Goal: Task Accomplishment & Management: Manage account settings

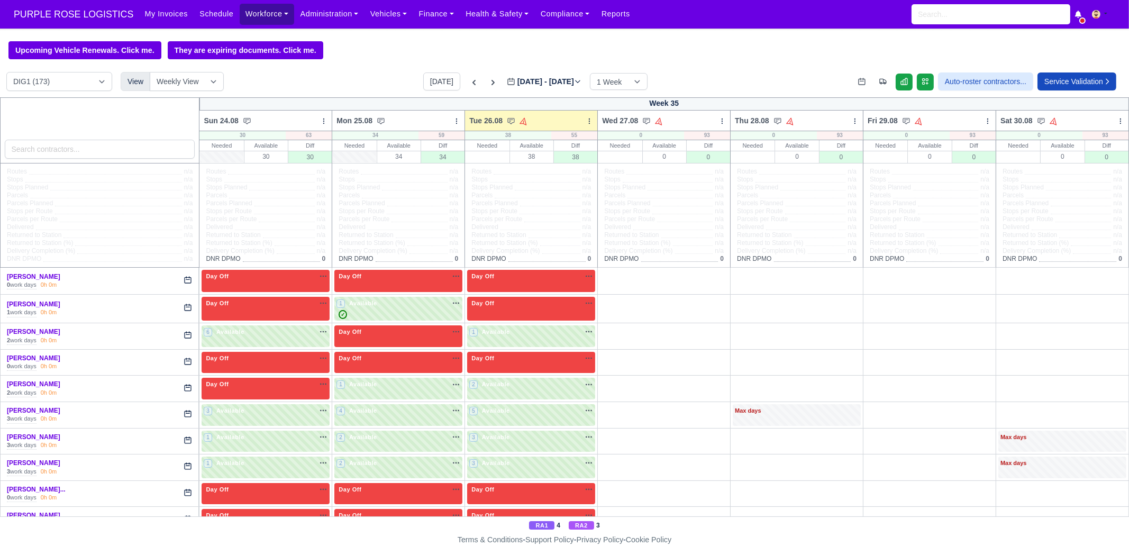
drag, startPoint x: 249, startPoint y: 11, endPoint x: 256, endPoint y: 27, distance: 17.3
click at [250, 11] on link "Workforce" at bounding box center [267, 14] width 55 height 21
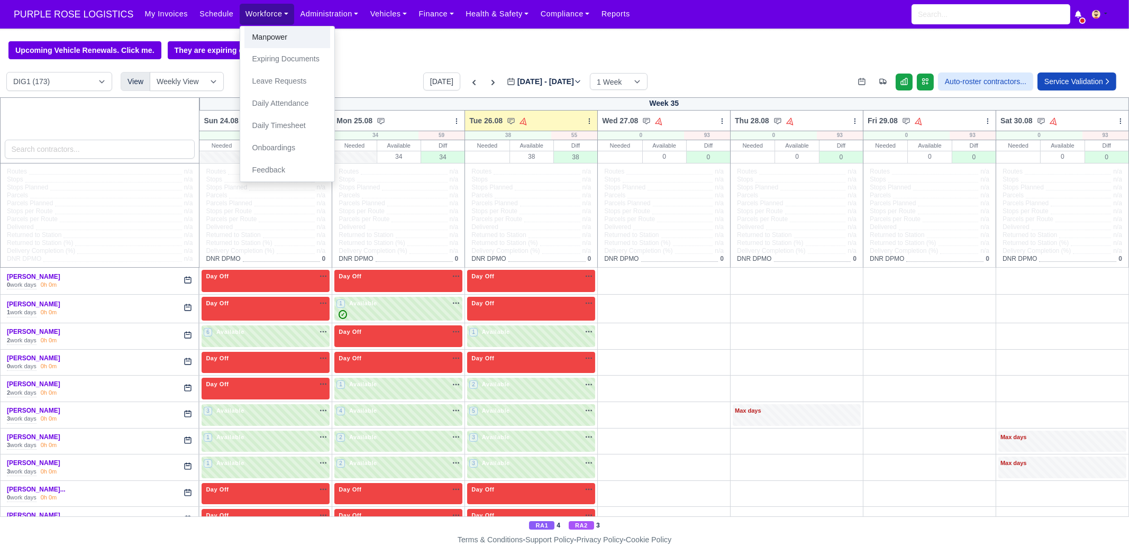
click at [257, 33] on link "Manpower" at bounding box center [287, 37] width 86 height 22
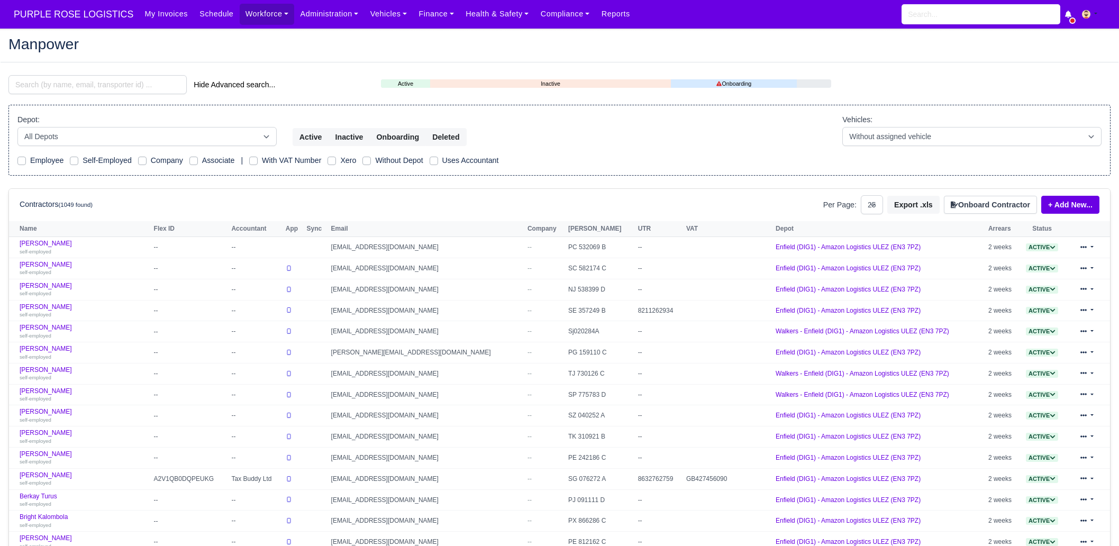
select select "25"
click at [112, 77] on input "search" at bounding box center [97, 84] width 178 height 19
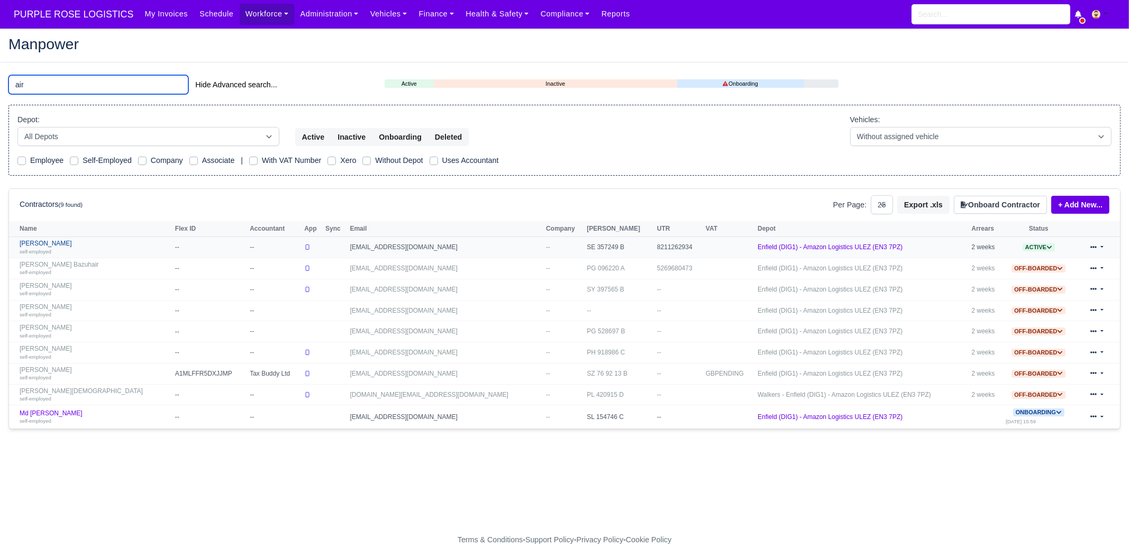
type input "air"
click at [72, 252] on div "self-employed" at bounding box center [95, 251] width 150 height 7
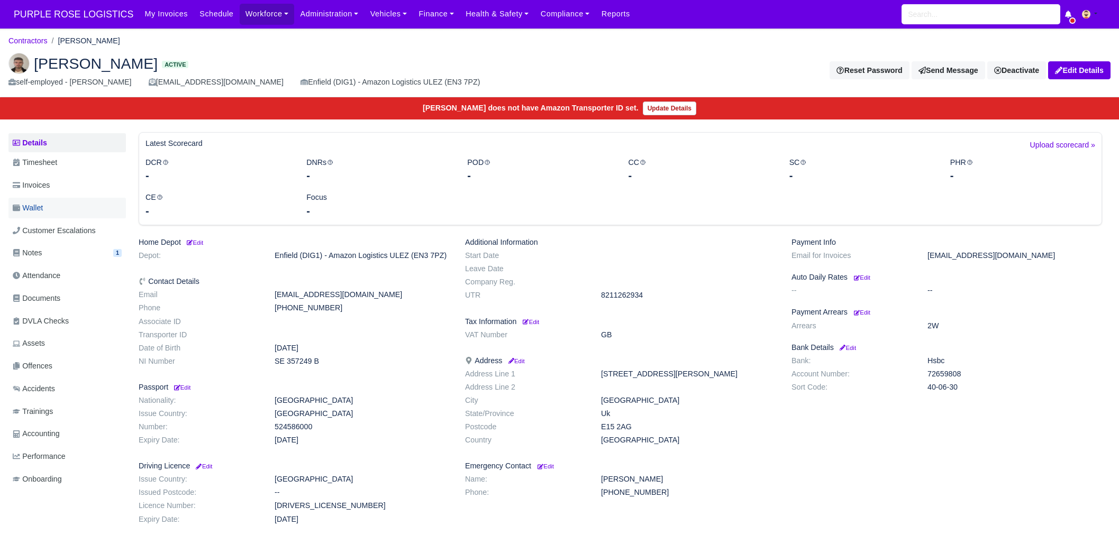
click at [45, 205] on link "Wallet" at bounding box center [66, 208] width 117 height 21
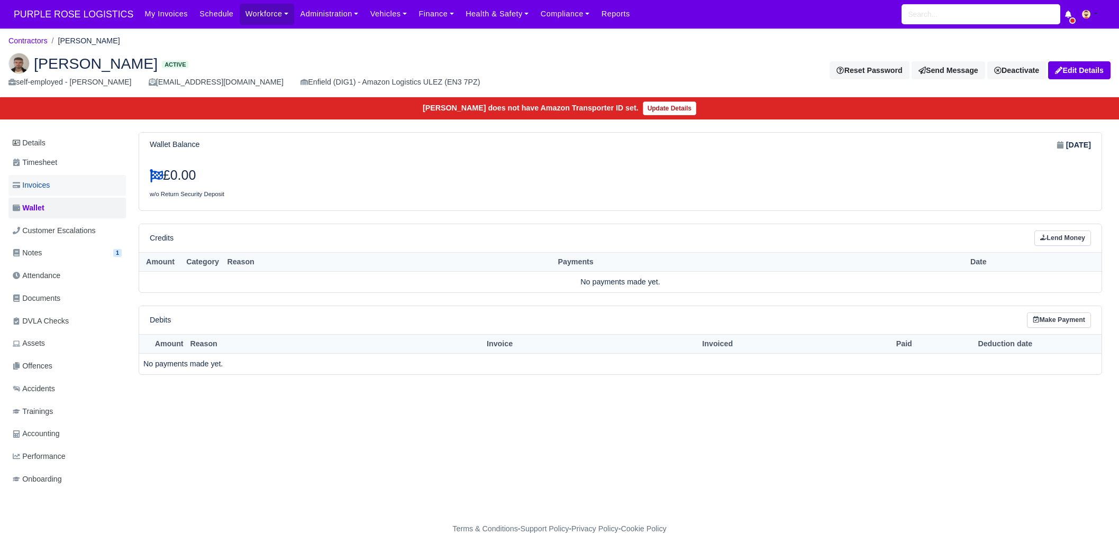
click at [42, 188] on span "Invoices" at bounding box center [31, 185] width 37 height 12
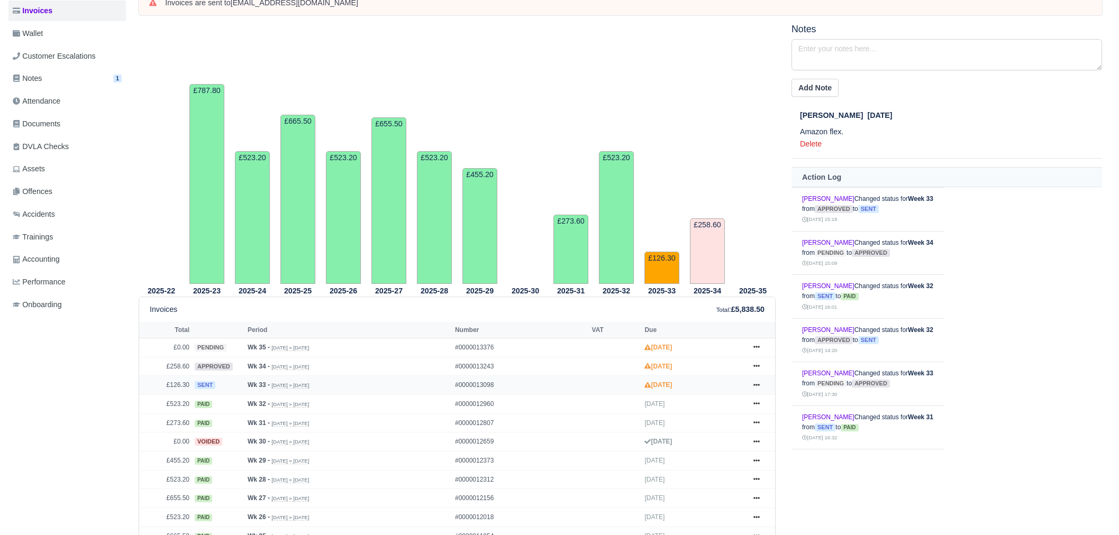
scroll to position [198, 0]
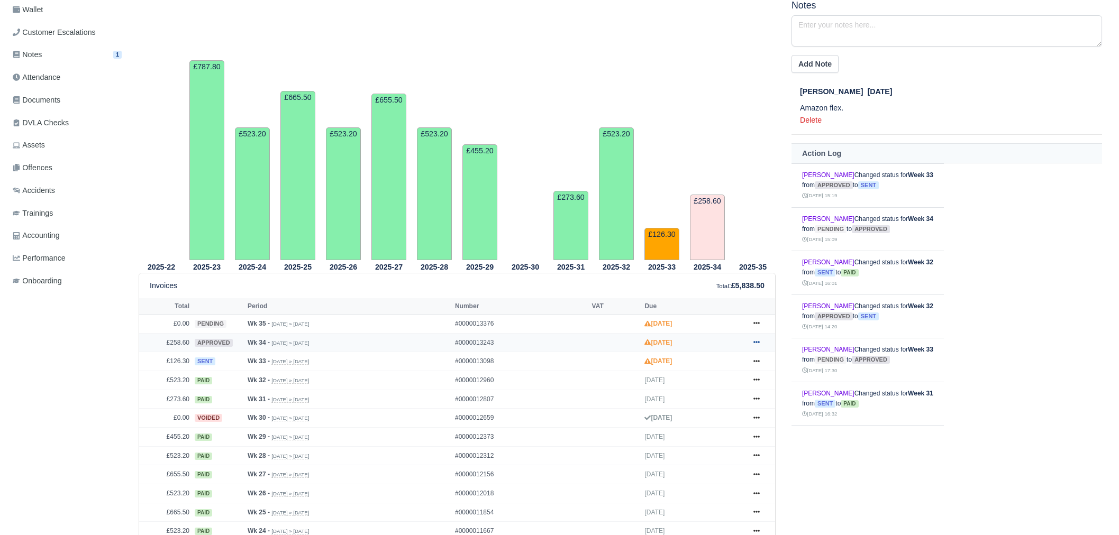
click at [758, 345] on icon at bounding box center [756, 342] width 6 height 6
click at [725, 405] on link "Hold" at bounding box center [717, 407] width 94 height 22
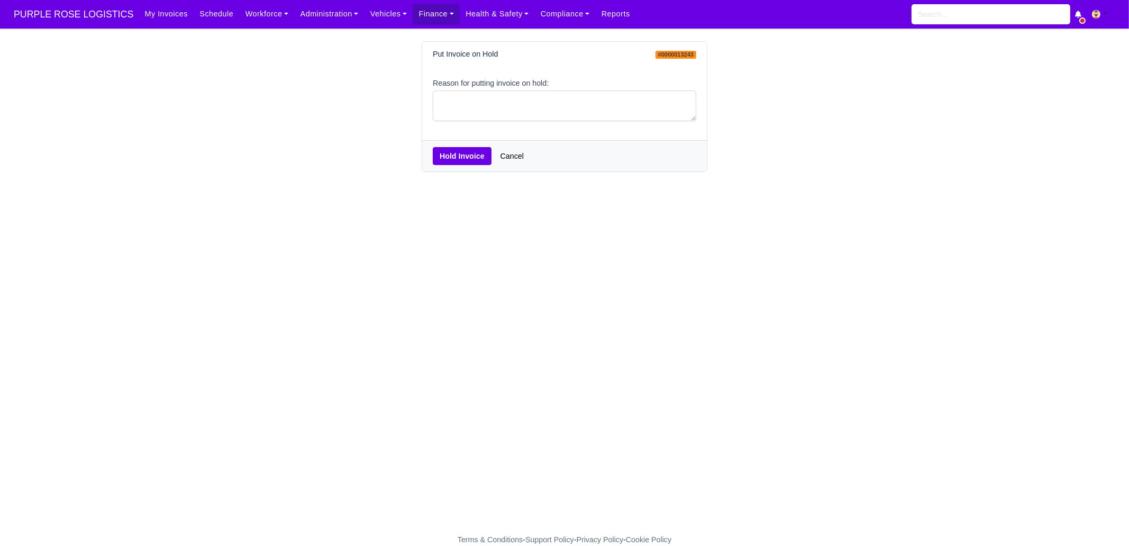
click at [484, 79] on label "Reason for putting invoice on hold:" at bounding box center [491, 83] width 116 height 12
click at [484, 90] on textarea "Reason for putting invoice on hold:" at bounding box center [564, 105] width 263 height 31
type textarea "PCNS"
click at [460, 150] on button "Hold Invoice" at bounding box center [462, 156] width 59 height 18
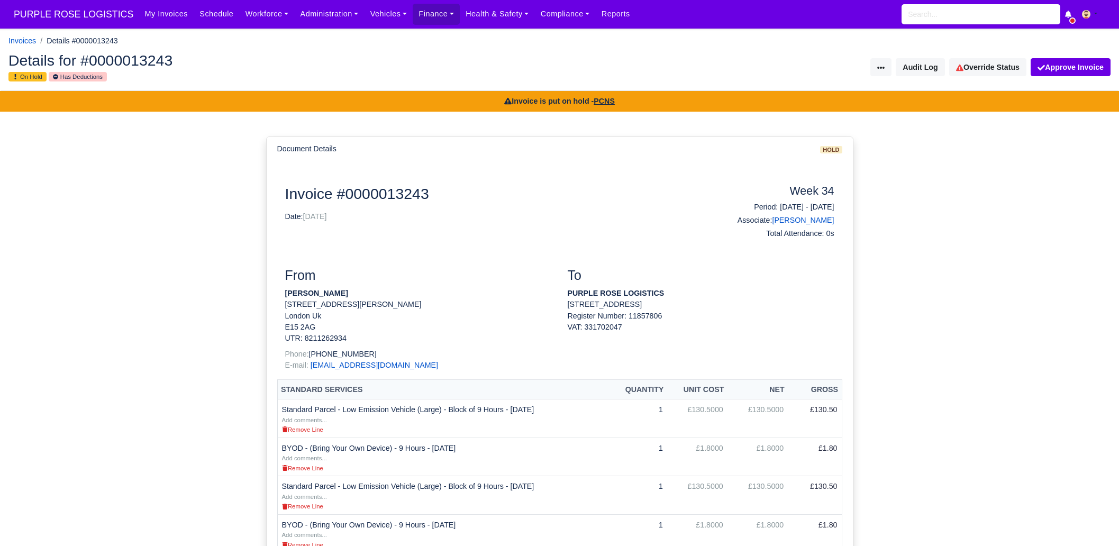
click at [81, 11] on span "PURPLE ROSE LOGISTICS" at bounding box center [73, 14] width 130 height 21
